Goal: Understand process/instructions

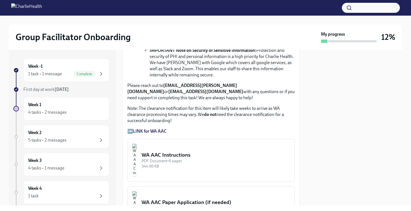
scroll to position [436, 0]
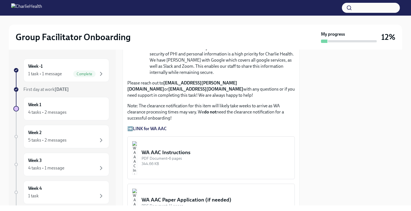
click at [144, 130] on strong "LINK for WA AAC" at bounding box center [150, 128] width 34 height 5
click at [175, 156] on div "WA AAC Instructions" at bounding box center [216, 152] width 149 height 7
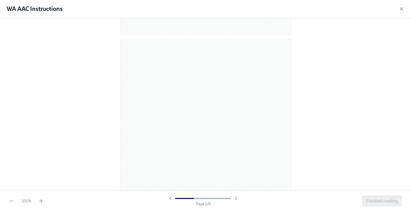
scroll to position [216, 0]
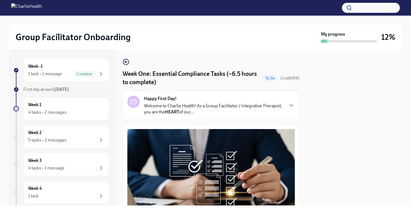
drag, startPoint x: 381, startPoint y: 0, endPoint x: 284, endPoint y: 38, distance: 104.4
click at [284, 38] on div "Group Facilitator Onboarding" at bounding box center [167, 36] width 303 height 11
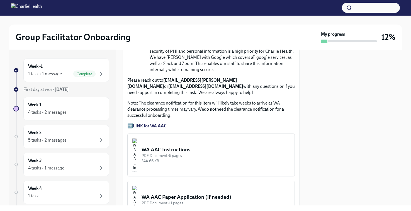
scroll to position [463, 0]
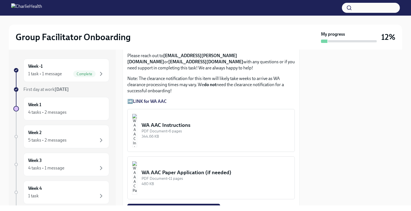
click at [166, 125] on div "WA AAC Instructions" at bounding box center [216, 124] width 149 height 7
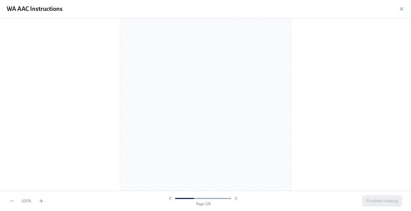
scroll to position [0, 0]
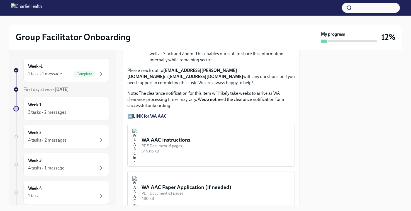
scroll to position [451, 0]
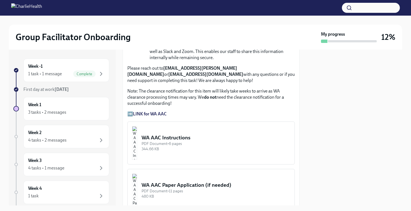
click at [151, 116] on strong "LINK for WA AAC" at bounding box center [150, 113] width 34 height 5
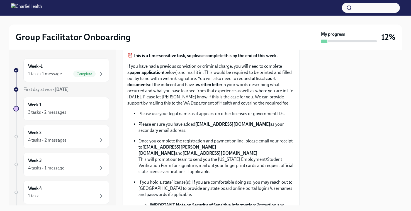
scroll to position [282, 0]
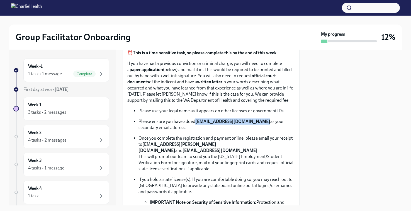
drag, startPoint x: 196, startPoint y: 125, endPoint x: 257, endPoint y: 128, distance: 61.1
click at [257, 128] on p "Please ensure you have added [EMAIL_ADDRESS][DOMAIN_NAME] as your secondary ema…" at bounding box center [216, 124] width 156 height 12
copy strong "[EMAIL_ADDRESS][DOMAIN_NAME]"
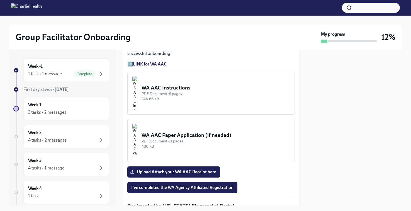
scroll to position [503, 0]
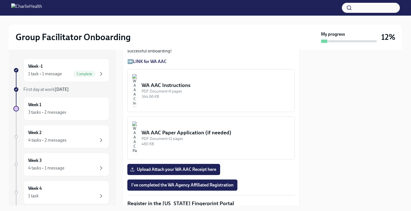
click at [154, 63] on strong "LINK for WA AAC" at bounding box center [150, 61] width 34 height 5
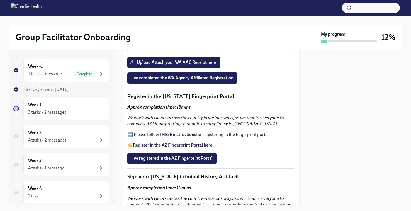
scroll to position [618, 0]
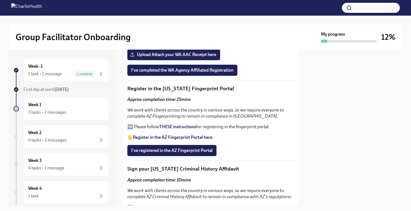
click at [175, 128] on strong "THESE instructions" at bounding box center [177, 126] width 37 height 5
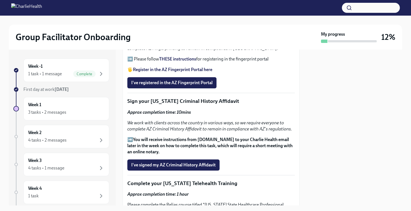
scroll to position [699, 0]
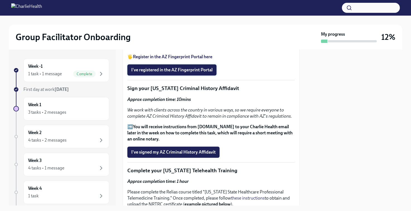
click at [169, 73] on span "I've registered in the AZ Fingerprint Portal" at bounding box center [171, 70] width 81 height 6
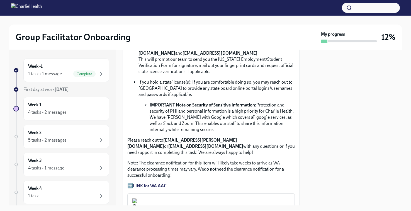
scroll to position [387, 0]
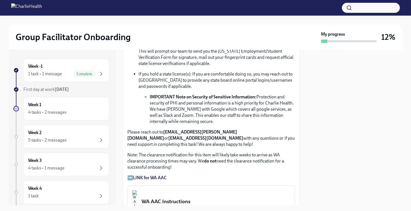
drag, startPoint x: 188, startPoint y: 141, endPoint x: 183, endPoint y: 141, distance: 5.3
click at [183, 141] on strong "[EMAIL_ADDRESS][DOMAIN_NAME]" at bounding box center [205, 137] width 75 height 5
drag, startPoint x: 127, startPoint y: 143, endPoint x: 187, endPoint y: 143, distance: 60.5
copy strong "[EMAIL_ADDRESS][DOMAIN_NAME]"
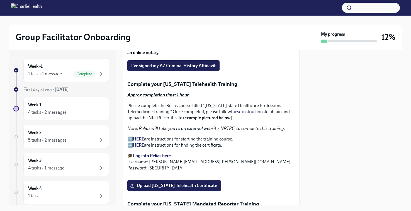
scroll to position [788, 0]
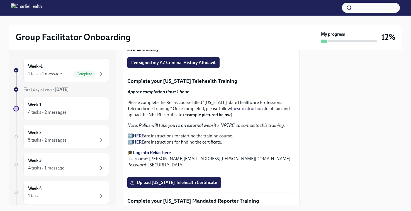
click at [141, 138] on strong "HERE" at bounding box center [138, 135] width 11 height 5
